Goal: Task Accomplishment & Management: Use online tool/utility

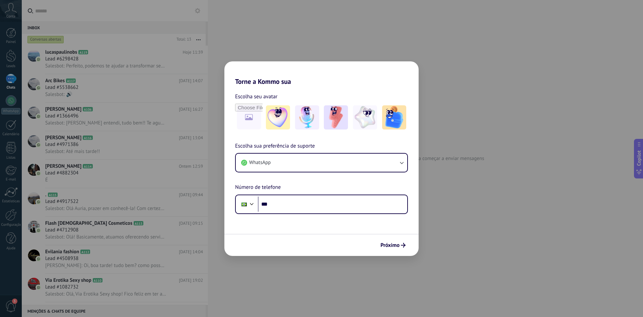
click at [470, 158] on div "Torne a Kommo sua Escolha seu avatar Escolha sua preferência de suporte WhatsAp…" at bounding box center [321, 158] width 643 height 317
drag, startPoint x: 440, startPoint y: 214, endPoint x: 440, endPoint y: 218, distance: 3.7
click at [440, 215] on div "Torne a Kommo sua Escolha seu avatar Escolha sua preferência de suporte WhatsAp…" at bounding box center [321, 158] width 643 height 317
click at [362, 164] on button "WhatsApp" at bounding box center [322, 163] width 172 height 18
click at [485, 151] on div "Torne a Kommo sua Escolha seu avatar Escolha sua preferência de suporte WhatsAp…" at bounding box center [321, 158] width 643 height 317
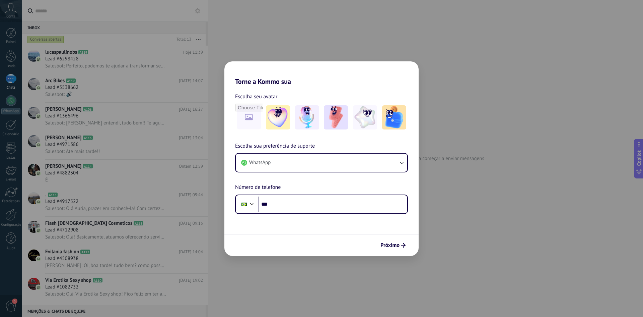
click at [483, 153] on div "Torne a Kommo sua Escolha seu avatar Escolha sua preferência de suporte WhatsAp…" at bounding box center [321, 158] width 643 height 317
click at [323, 199] on input "***" at bounding box center [332, 203] width 149 height 15
click at [372, 199] on input "***" at bounding box center [332, 203] width 149 height 15
paste input "**********"
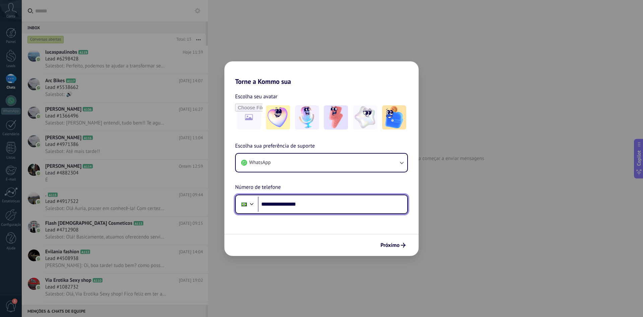
click at [282, 204] on input "**********" at bounding box center [332, 203] width 149 height 15
type input "**********"
click at [395, 246] on span "Próximo" at bounding box center [390, 245] width 19 height 5
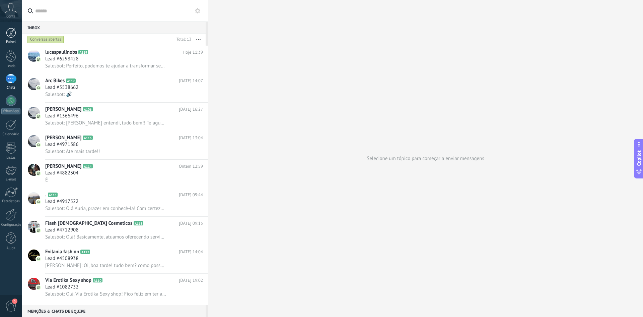
click at [11, 37] on div at bounding box center [11, 33] width 10 height 10
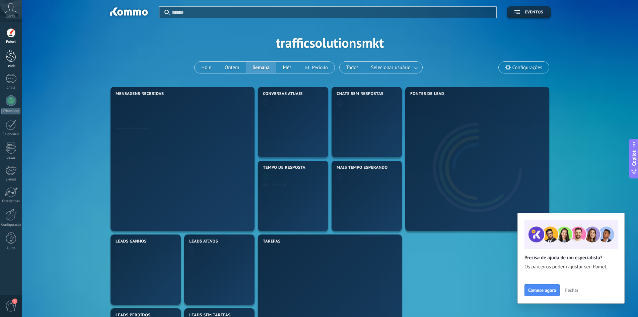
click at [7, 60] on div at bounding box center [11, 56] width 10 height 12
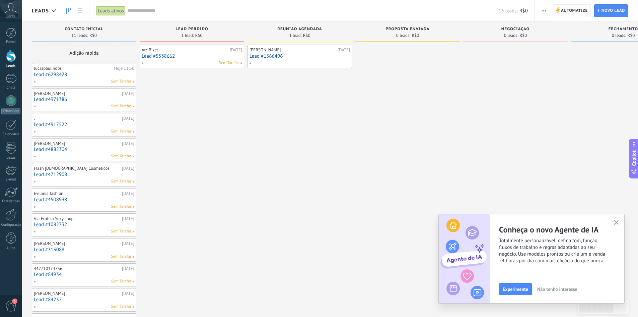
click at [582, 12] on span "Automatize" at bounding box center [574, 11] width 27 height 12
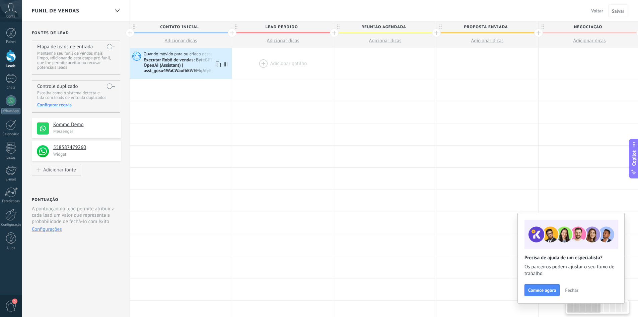
click at [283, 51] on div at bounding box center [283, 63] width 102 height 30
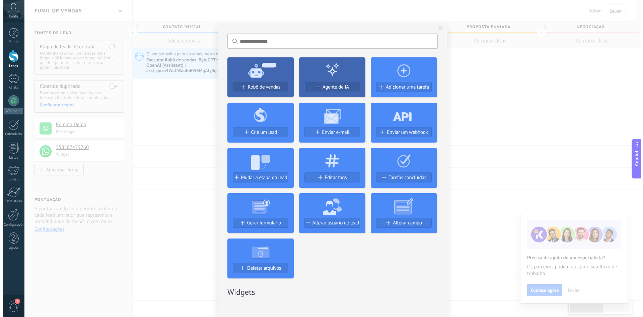
scroll to position [0, 0]
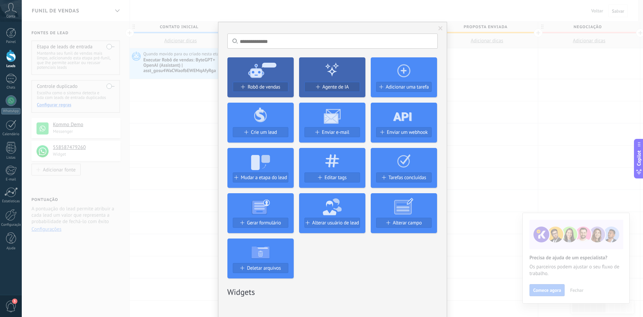
click at [492, 117] on div "Sem resultados. Robô de vendas Agente de IA Adicionar uma tarefa Crie um lead E…" at bounding box center [333, 158] width 622 height 317
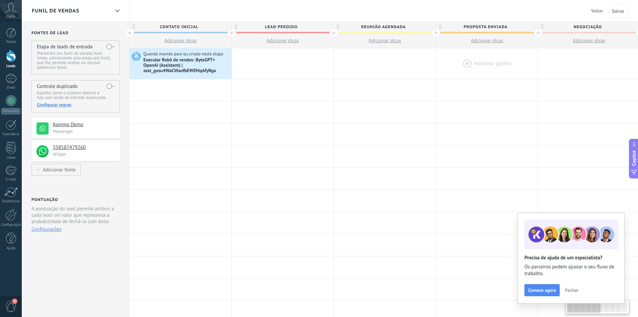
click at [473, 68] on div at bounding box center [487, 63] width 102 height 30
click at [479, 59] on div at bounding box center [487, 63] width 102 height 30
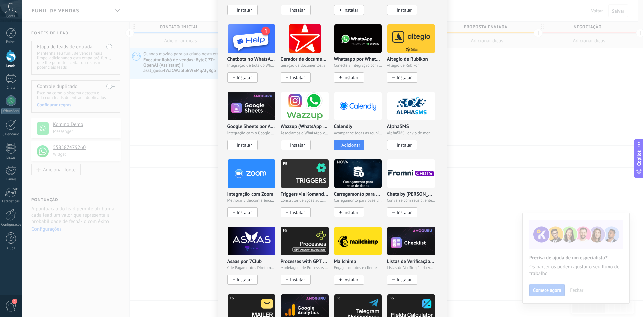
scroll to position [536, 0]
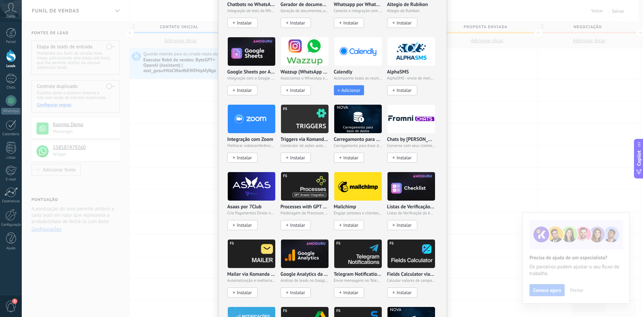
click at [349, 88] on span "Adicionar" at bounding box center [351, 90] width 19 height 6
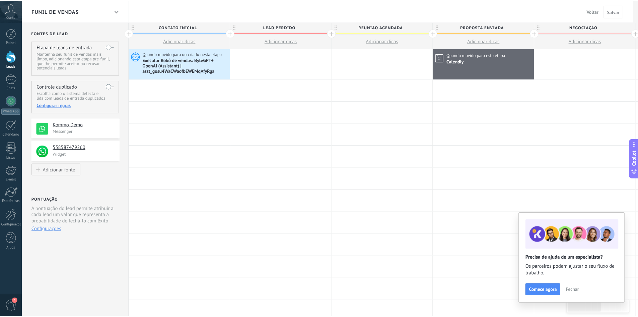
scroll to position [0, 0]
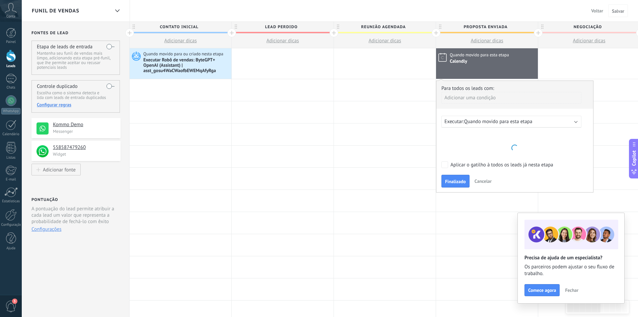
click at [491, 125] on div "Executar: Quando movido para esta etapa" at bounding box center [512, 122] width 140 height 12
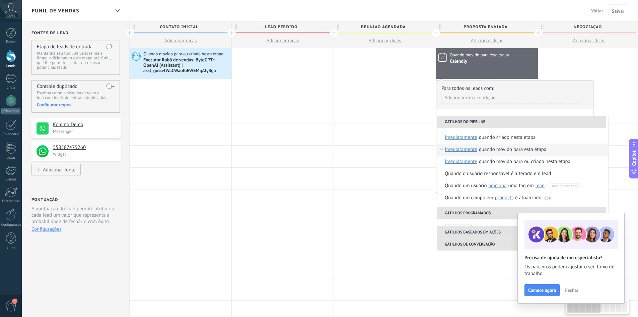
click at [491, 123] on li "Gatilhos do pipeline" at bounding box center [522, 122] width 169 height 12
click at [500, 112] on div "**********" at bounding box center [515, 136] width 158 height 112
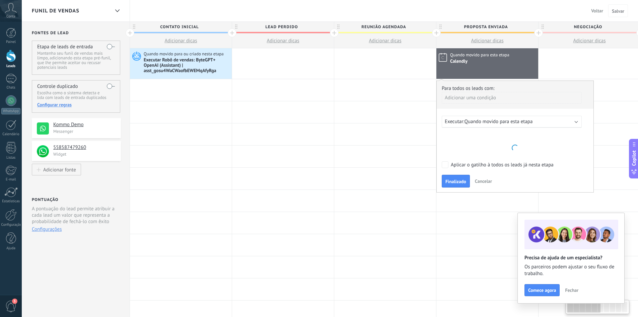
click at [494, 121] on span "Quando movido para esta etapa" at bounding box center [499, 121] width 68 height 6
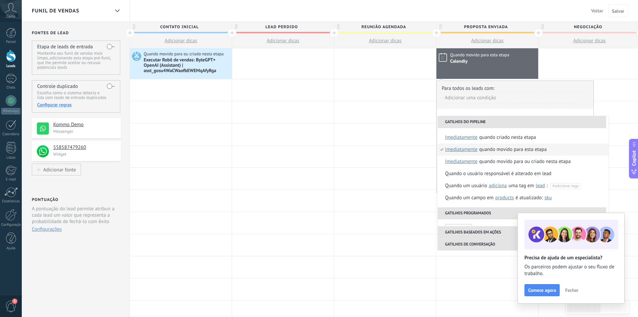
click at [492, 145] on div "Quando movido para esta etapa" at bounding box center [514, 149] width 68 height 12
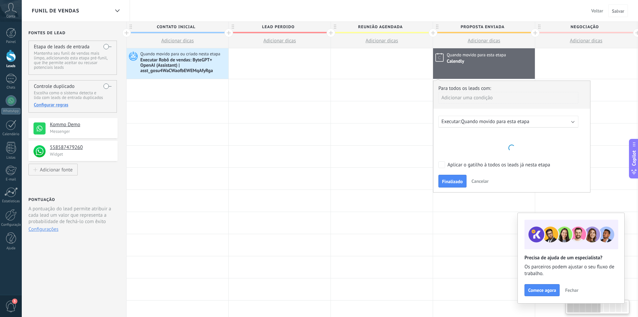
drag, startPoint x: 511, startPoint y: 145, endPoint x: 490, endPoint y: 151, distance: 21.8
click at [498, 150] on div at bounding box center [512, 147] width 147 height 27
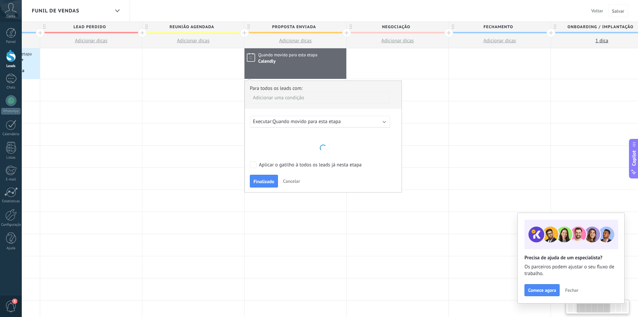
scroll to position [0, 193]
drag, startPoint x: 433, startPoint y: 150, endPoint x: 281, endPoint y: 142, distance: 152.4
click at [281, 142] on div at bounding box center [322, 147] width 147 height 27
click at [289, 185] on button "Cancelar" at bounding box center [290, 181] width 22 height 10
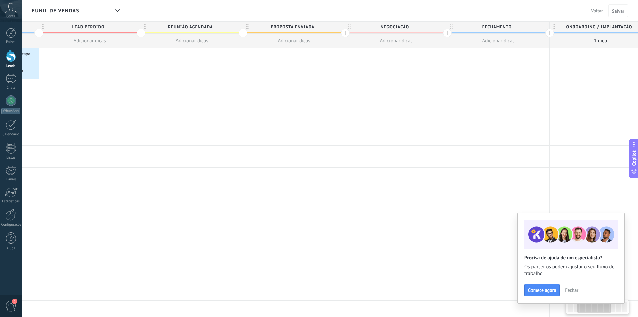
click at [299, 59] on div at bounding box center [294, 63] width 102 height 30
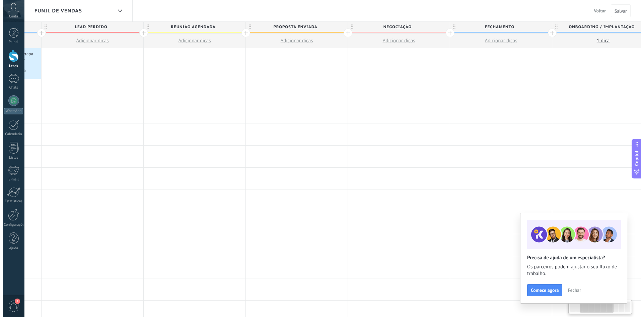
scroll to position [0, 194]
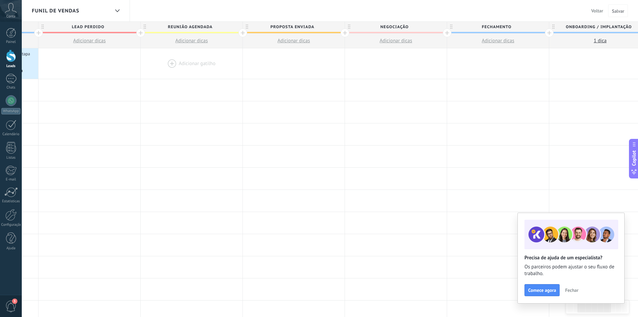
click at [196, 64] on div at bounding box center [192, 63] width 102 height 30
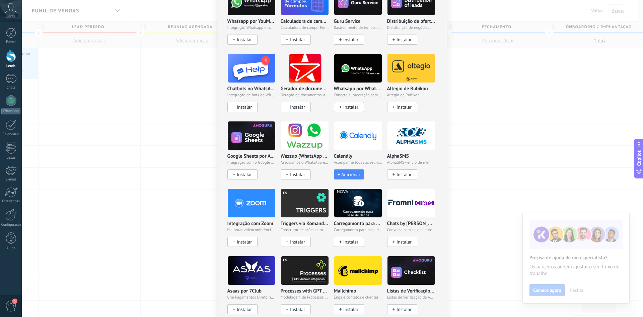
scroll to position [469, 0]
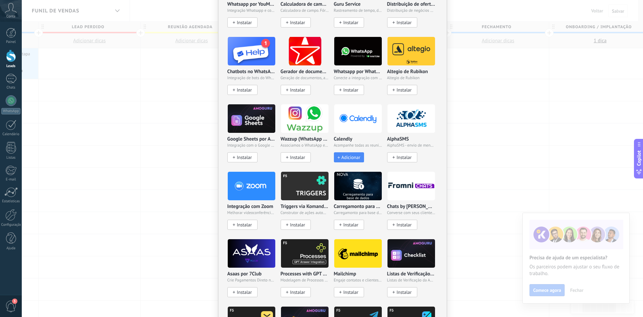
click at [352, 159] on button "Adicionar" at bounding box center [349, 157] width 30 height 10
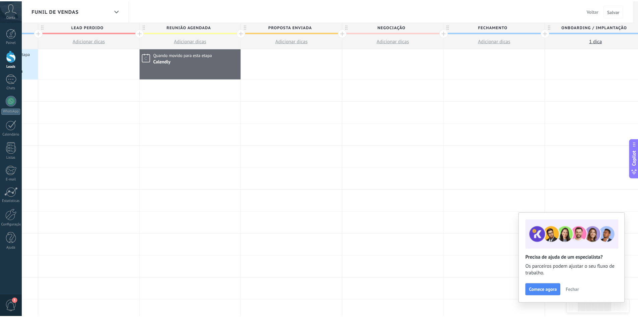
scroll to position [0, 0]
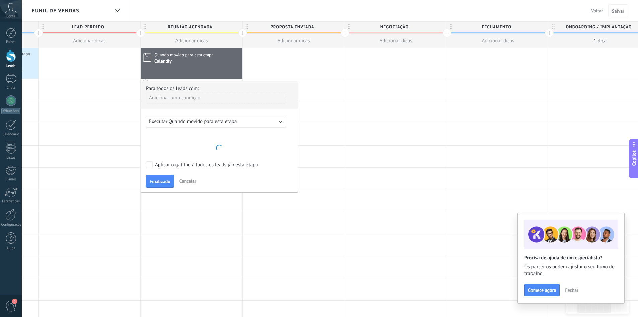
drag, startPoint x: 166, startPoint y: 180, endPoint x: 168, endPoint y: 176, distance: 4.4
click at [166, 180] on span "Finalizado" at bounding box center [160, 181] width 21 height 5
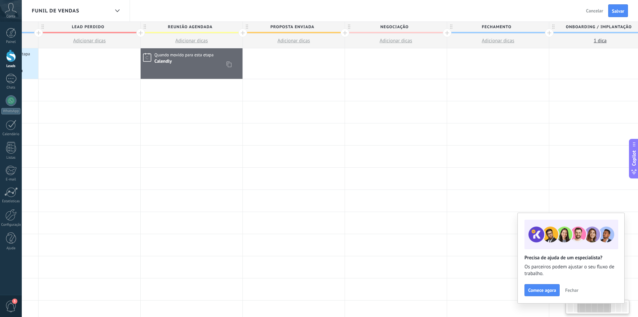
click at [208, 67] on div "Quando movido para esta etapa Calendly" at bounding box center [192, 63] width 102 height 30
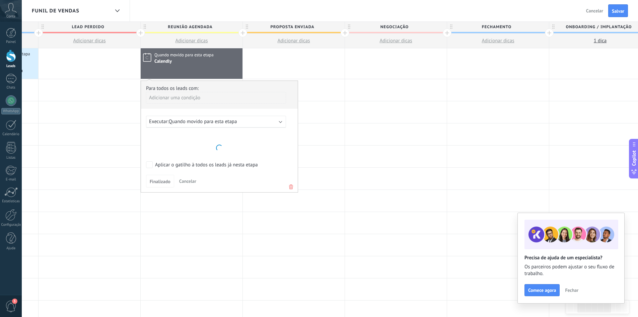
click at [6, 13] on icon at bounding box center [11, 8] width 12 height 10
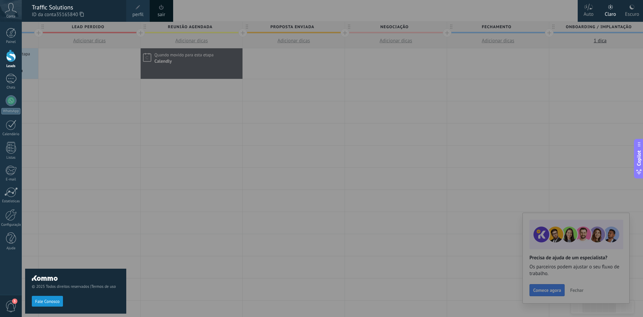
click at [154, 10] on div "sair" at bounding box center [161, 11] width 23 height 22
